Goal: Information Seeking & Learning: Learn about a topic

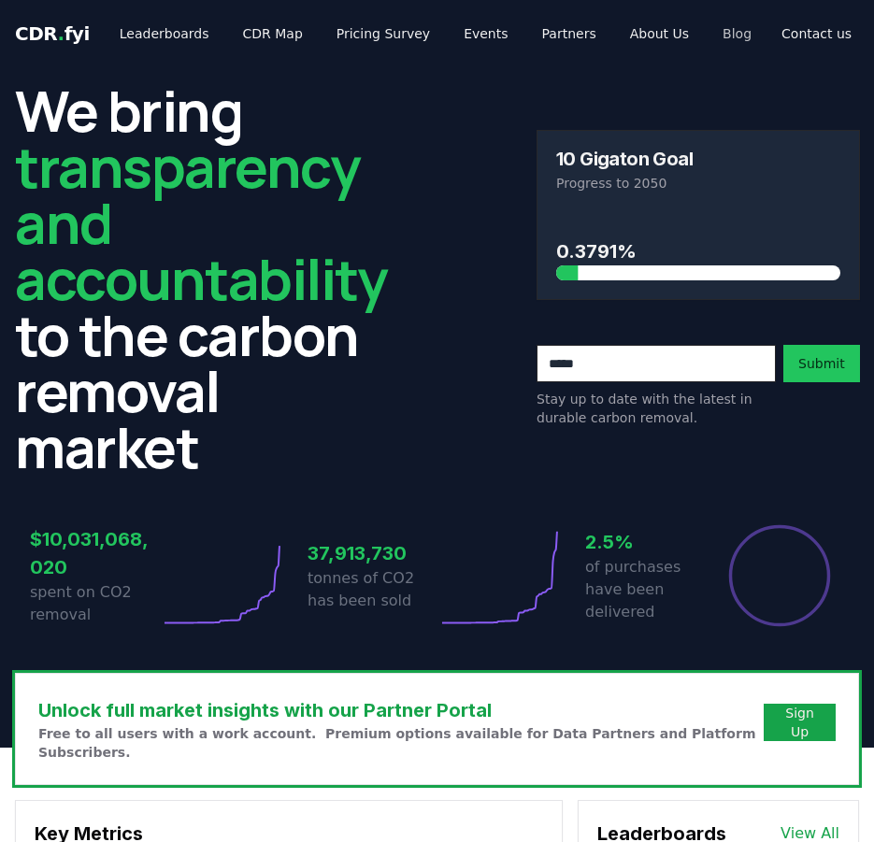
click at [708, 26] on link "Blog" at bounding box center [737, 34] width 59 height 34
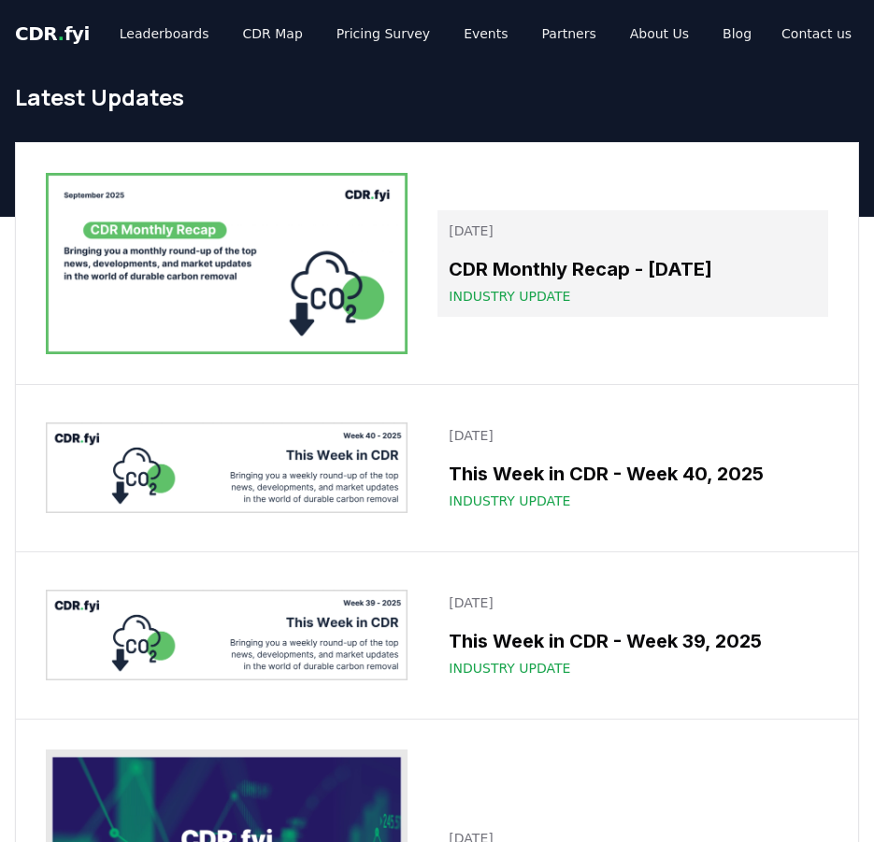
click at [655, 279] on h3 "CDR Monthly Recap - [DATE]" at bounding box center [633, 269] width 368 height 28
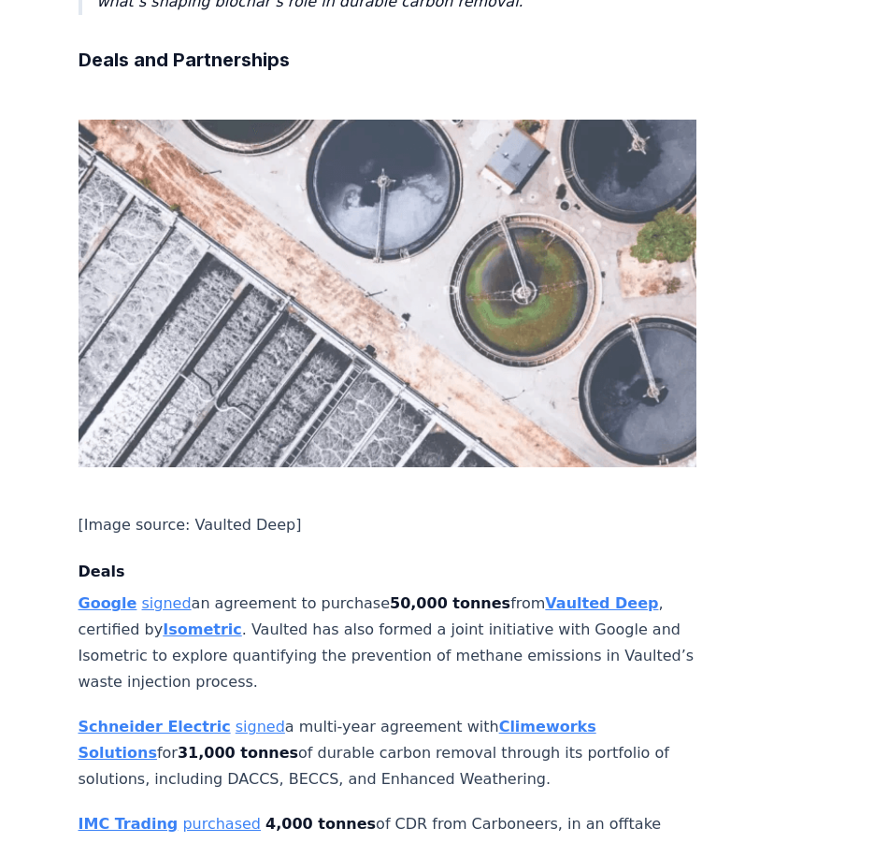
scroll to position [1527, 0]
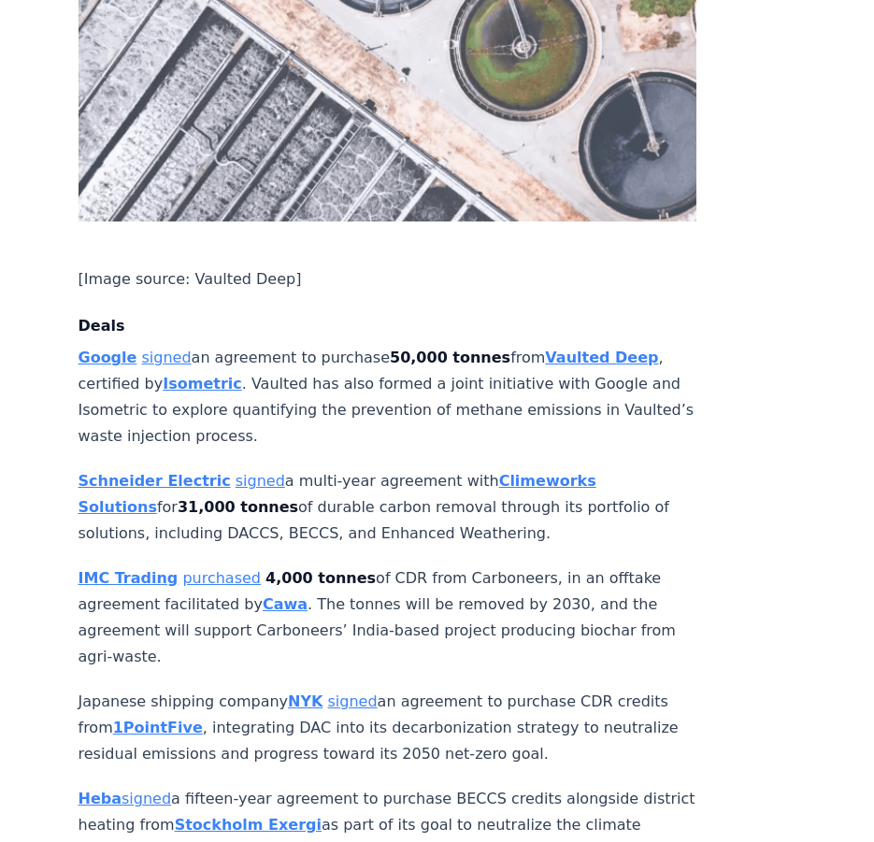
drag, startPoint x: 715, startPoint y: 666, endPoint x: 658, endPoint y: 568, distance: 112.7
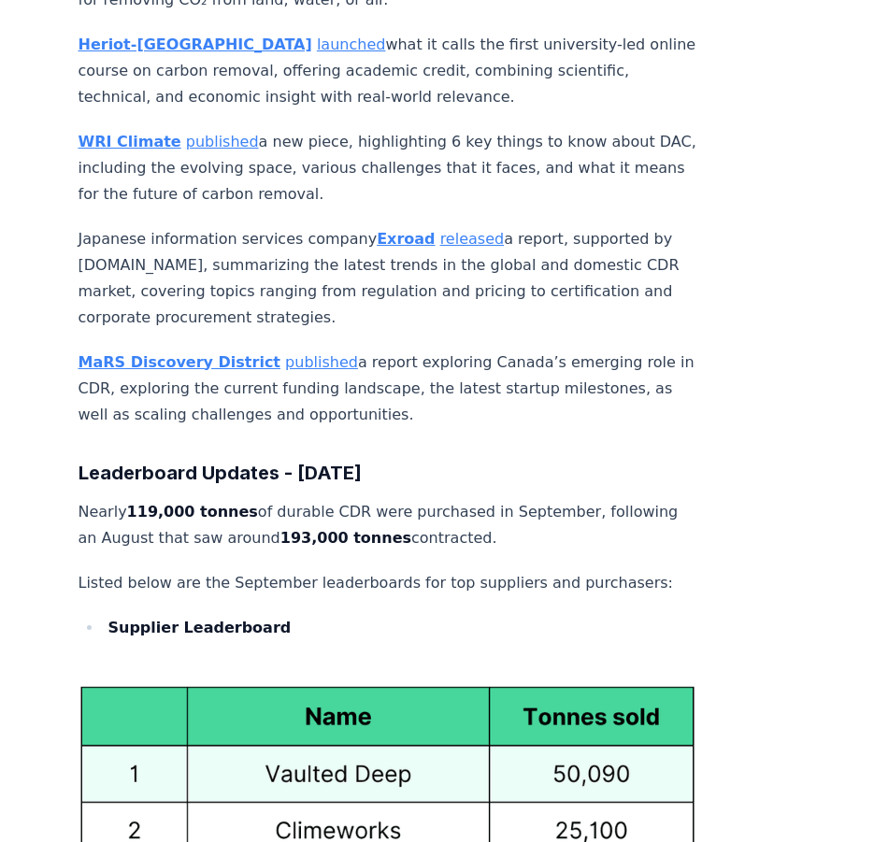
scroll to position [10682, 0]
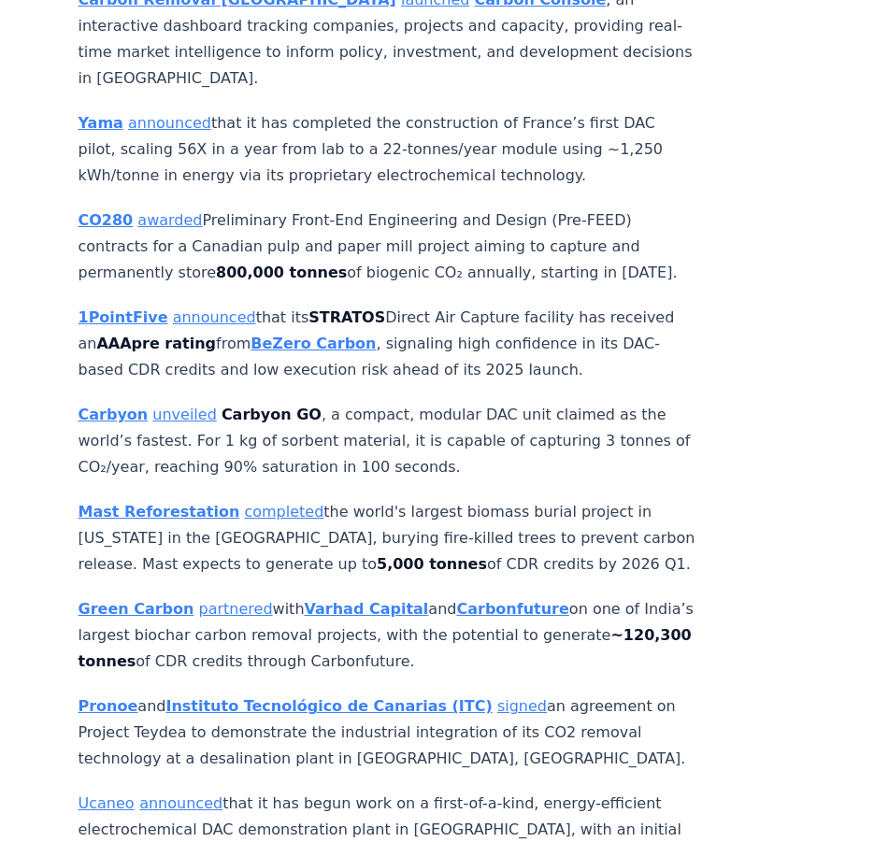
scroll to position [4454, 0]
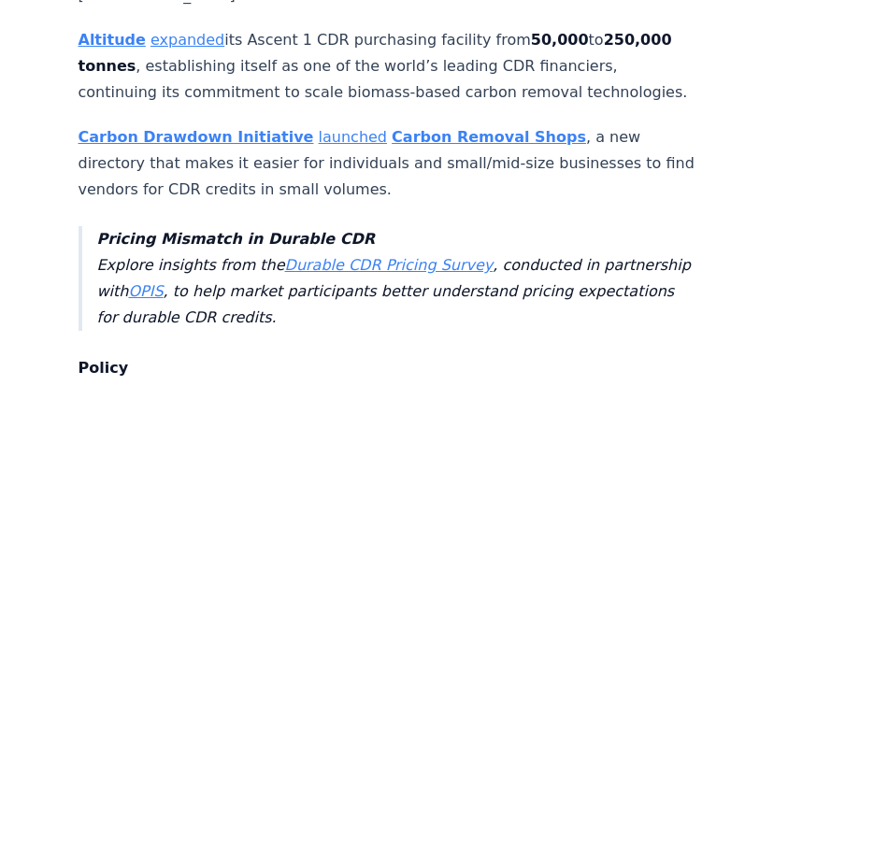
scroll to position [7241, 0]
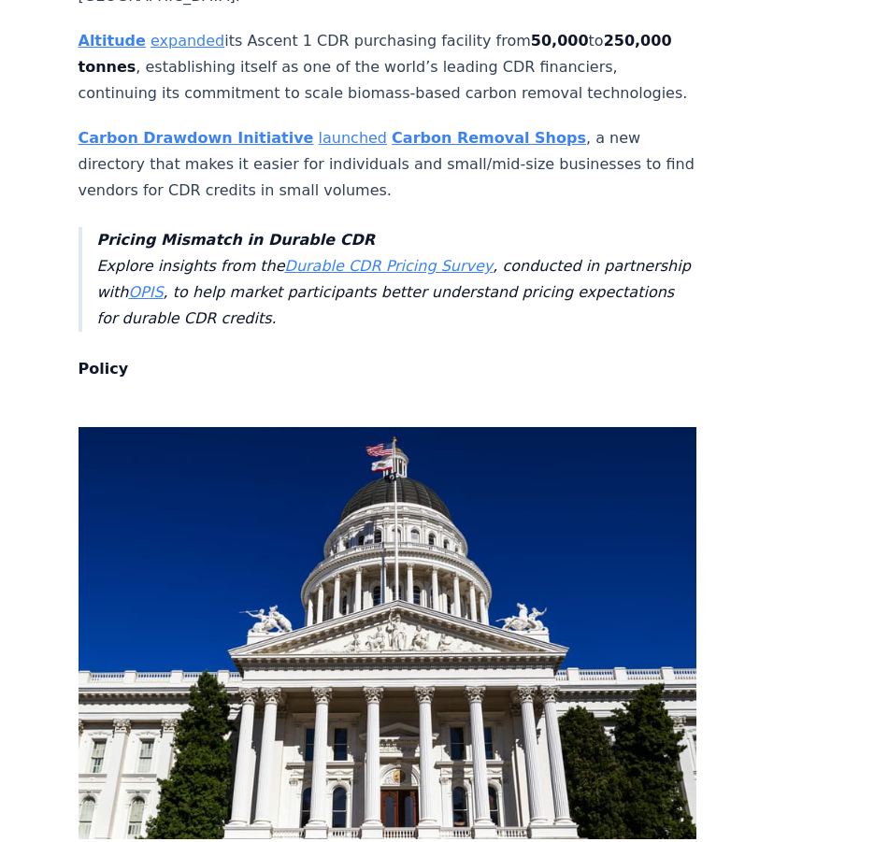
click at [701, 394] on article "[DATE] CDR Monthly Recap - [DATE] We are back with another edition of the CDR M…" at bounding box center [438, 520] width 718 height 15388
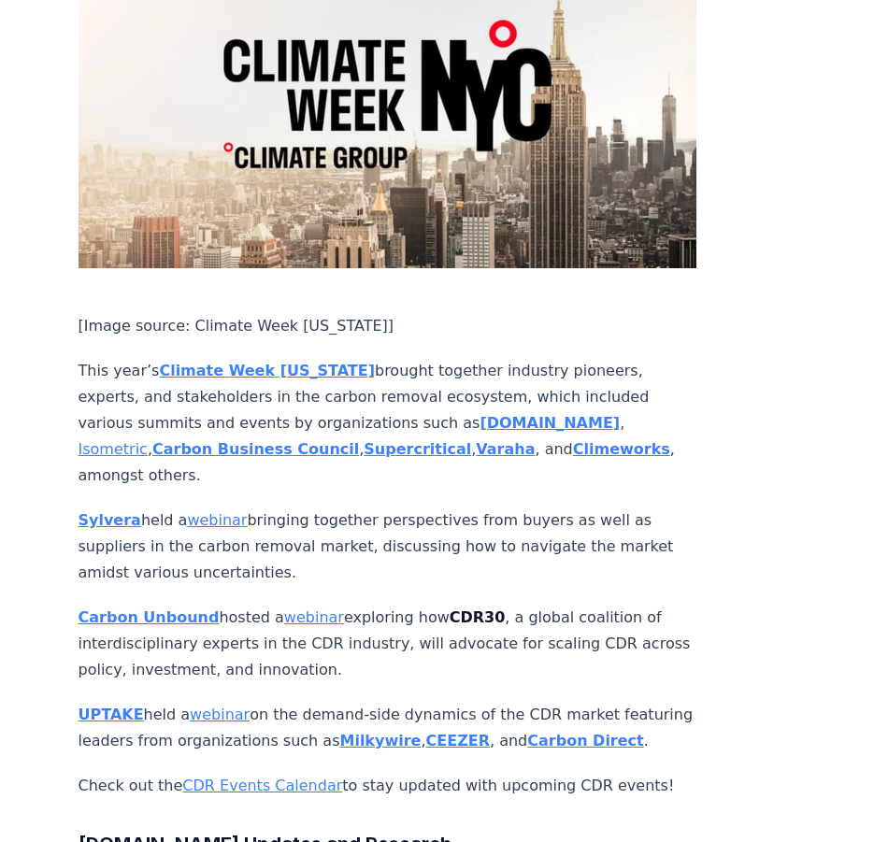
scroll to position [11929, 0]
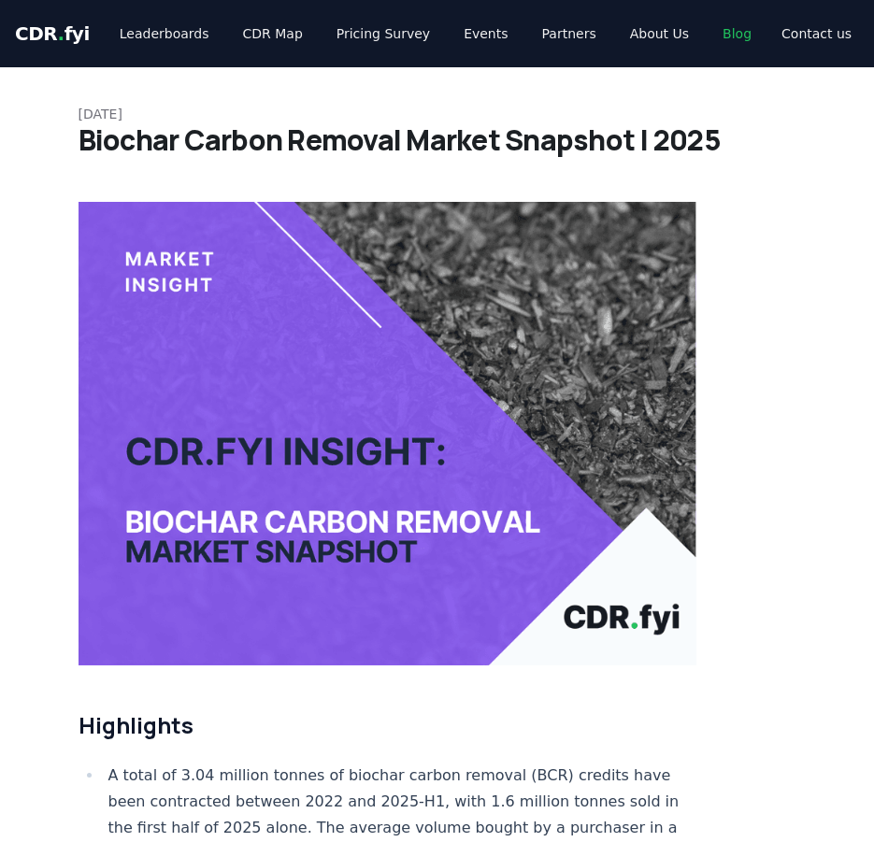
click at [708, 34] on link "Blog" at bounding box center [737, 34] width 59 height 34
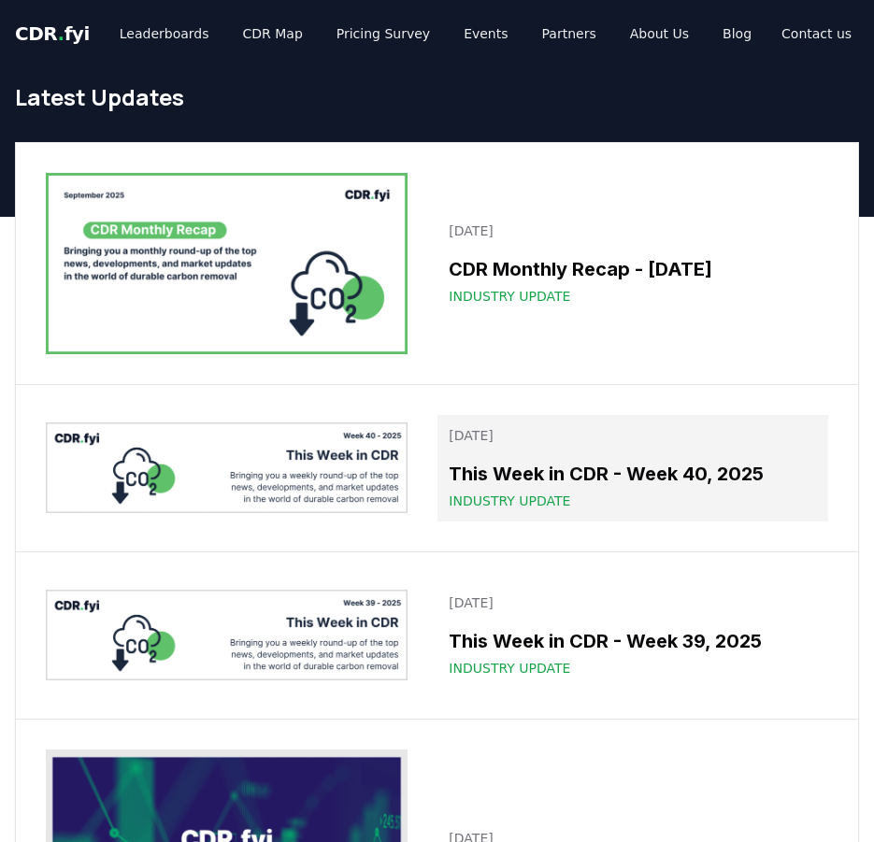
click at [659, 494] on div "Industry Update" at bounding box center [633, 501] width 368 height 19
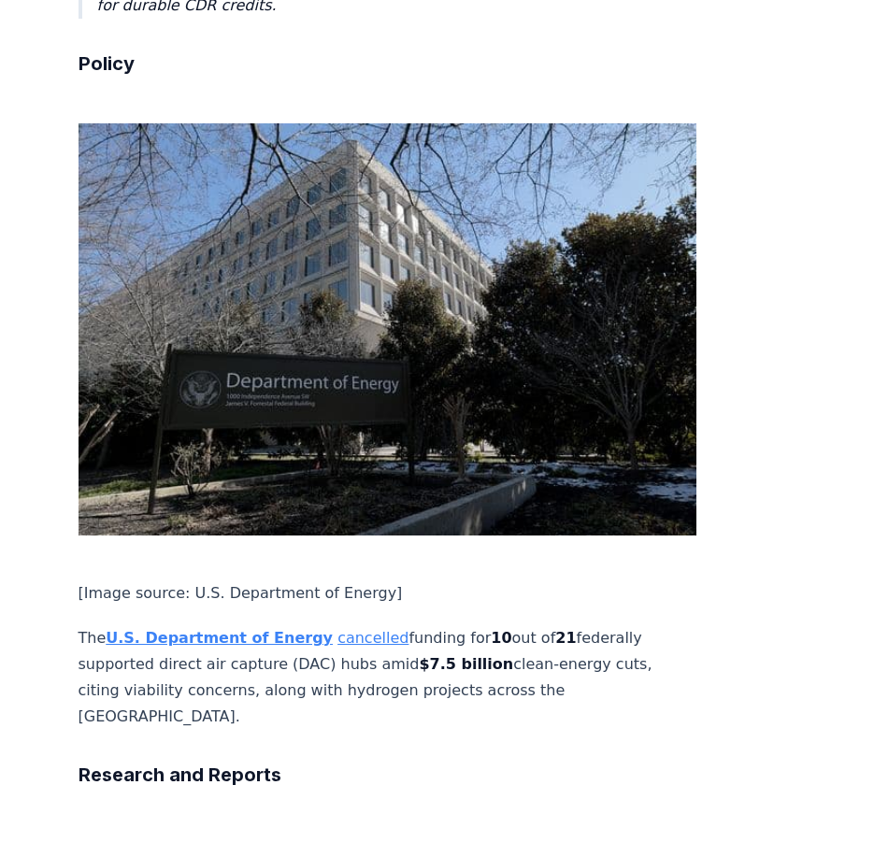
scroll to position [4203, 0]
